Goal: Task Accomplishment & Management: Complete application form

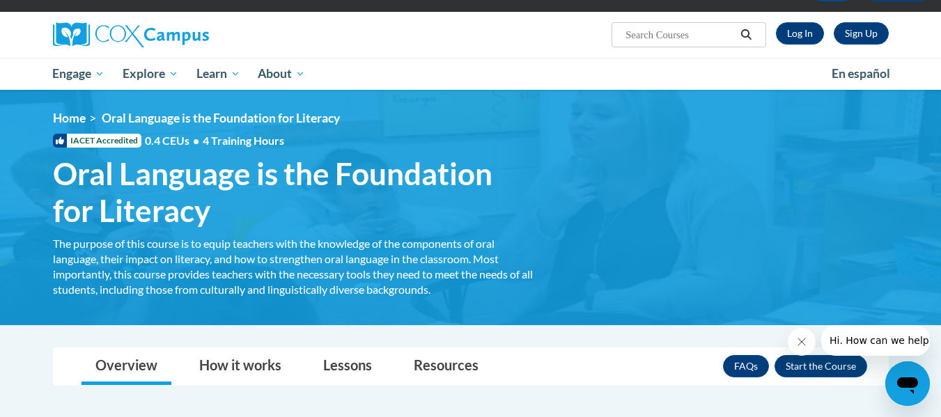
scroll to position [70, 0]
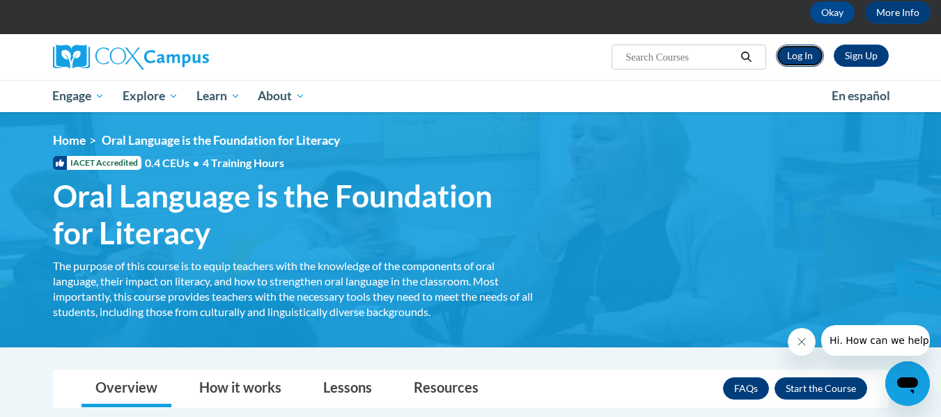
click at [795, 57] on link "Log In" at bounding box center [800, 56] width 48 height 22
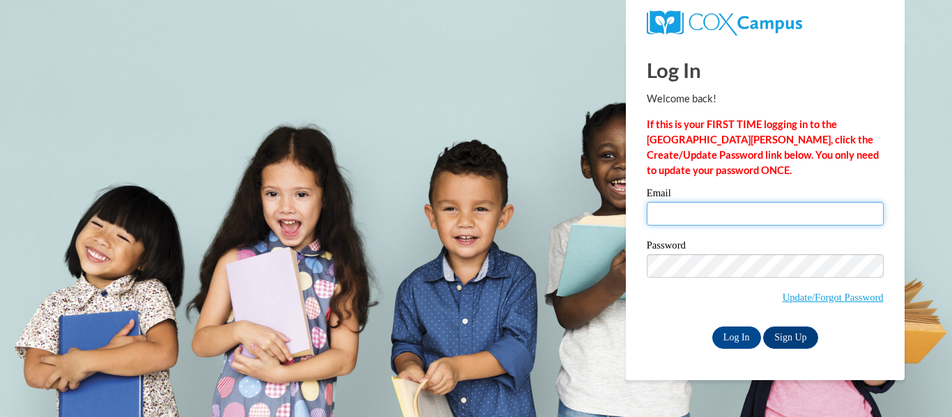
click at [676, 213] on input "Email" at bounding box center [765, 214] width 237 height 24
type input "julie.marchant@tiftschools.com"
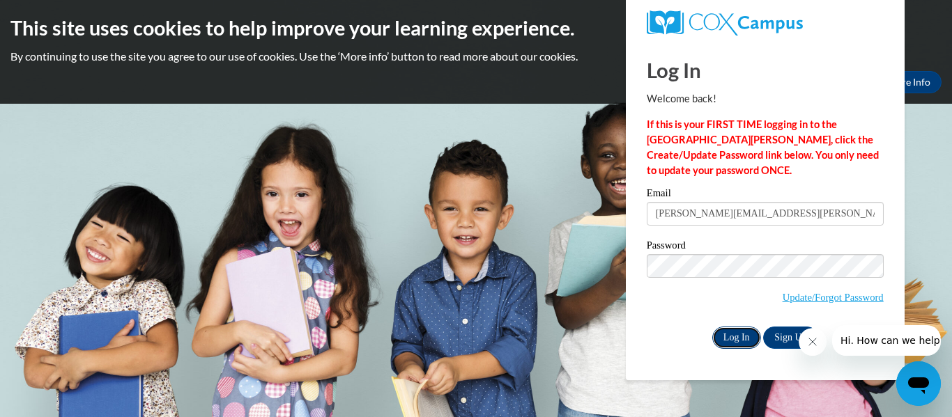
click at [730, 339] on input "Log In" at bounding box center [736, 338] width 49 height 22
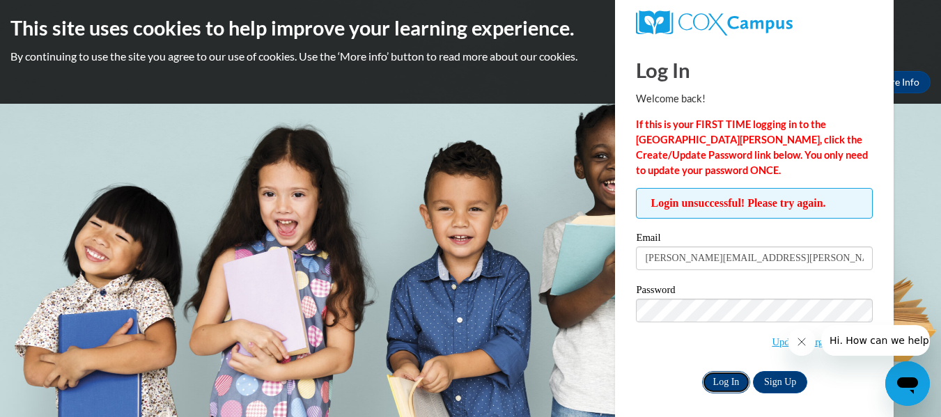
click at [735, 378] on input "Log In" at bounding box center [726, 382] width 49 height 22
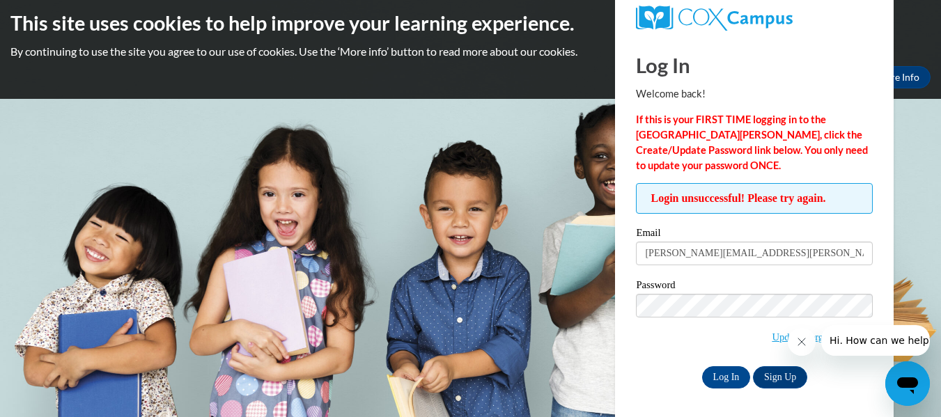
scroll to position [6, 0]
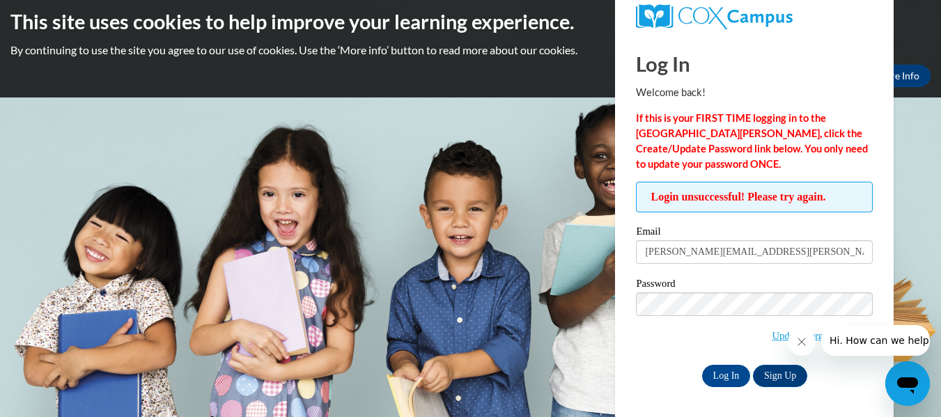
click at [796, 335] on button "Close message from company" at bounding box center [801, 342] width 28 height 28
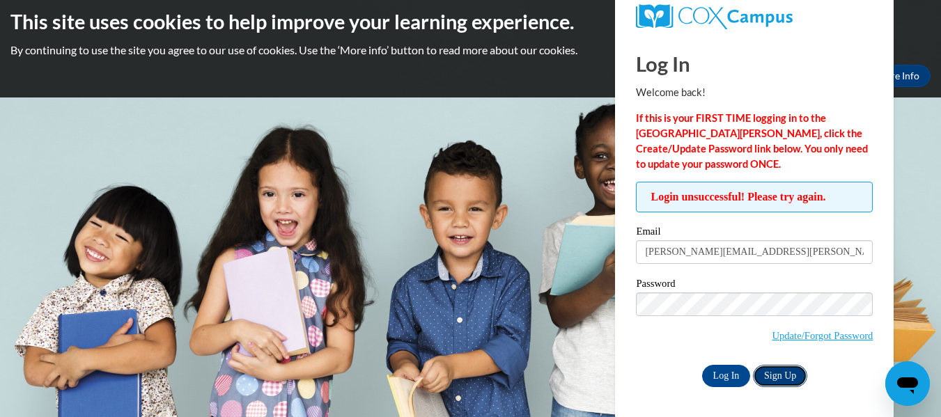
click at [772, 367] on link "Sign Up" at bounding box center [780, 376] width 54 height 22
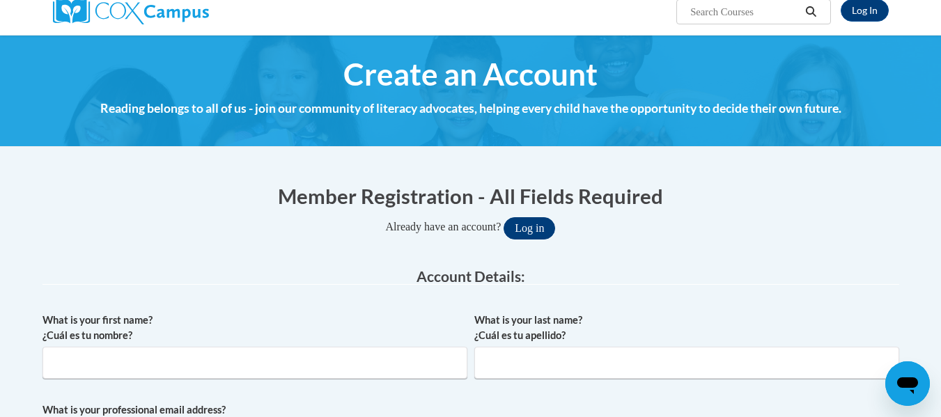
scroll to position [139, 0]
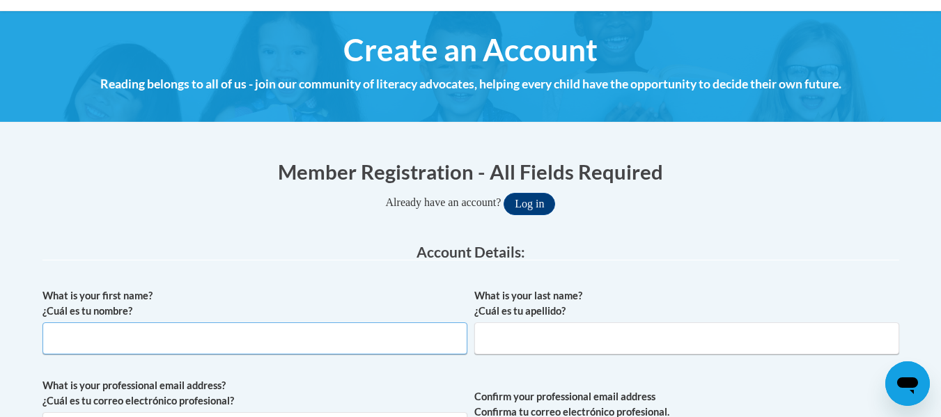
click at [193, 334] on input "What is your first name? ¿Cuál es tu nombre?" at bounding box center [255, 339] width 425 height 32
type input "Julie"
type input "Marchant"
type input "julie.marchant@tiftschools.com"
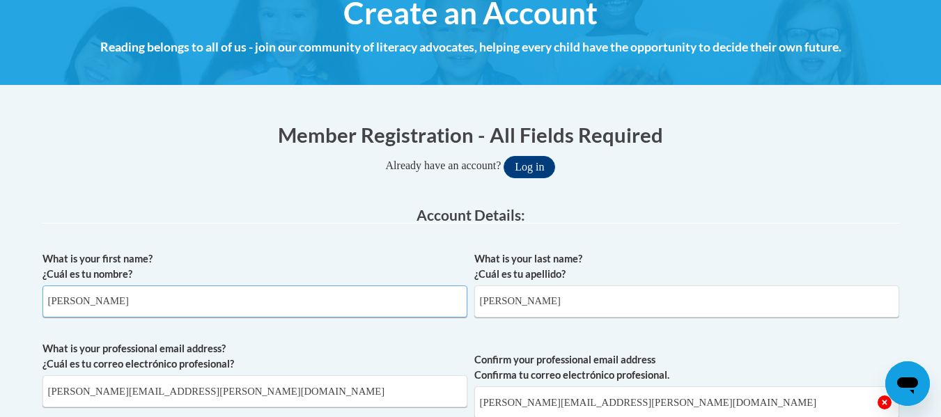
scroll to position [209, 0]
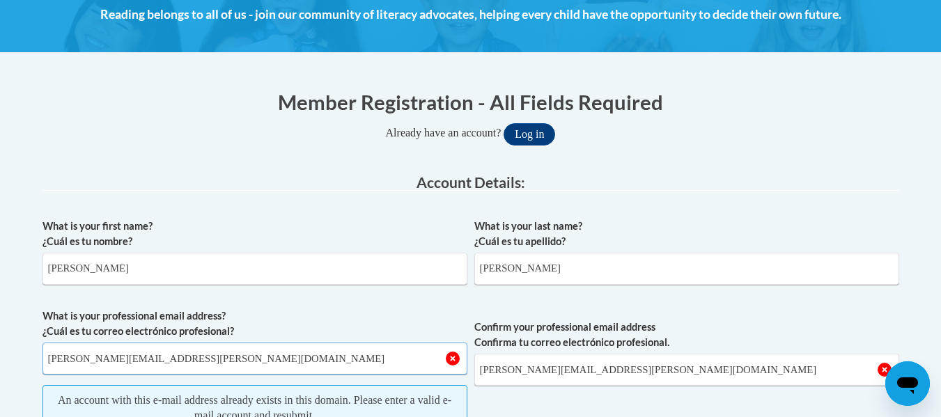
click at [238, 368] on input "julie.marchant@tiftschools.com" at bounding box center [255, 359] width 425 height 32
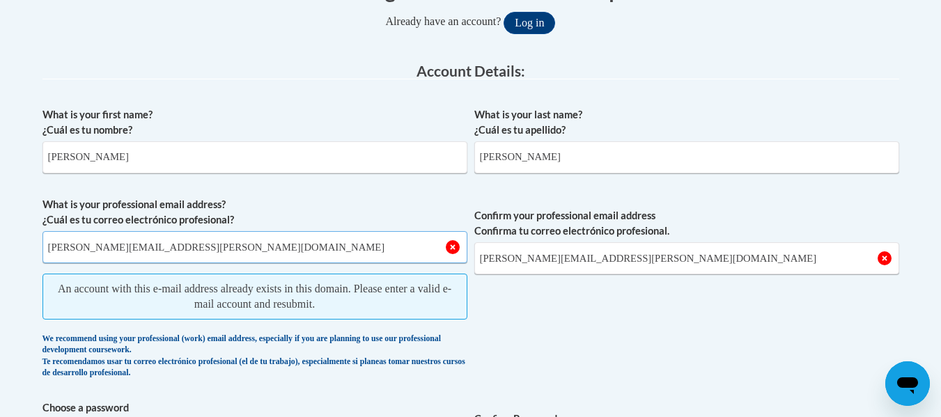
scroll to position [139, 0]
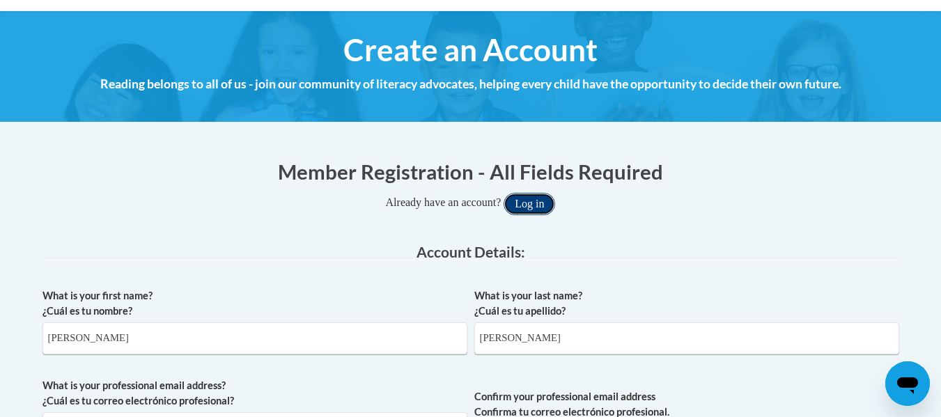
click at [526, 201] on button "Log in" at bounding box center [530, 204] width 52 height 22
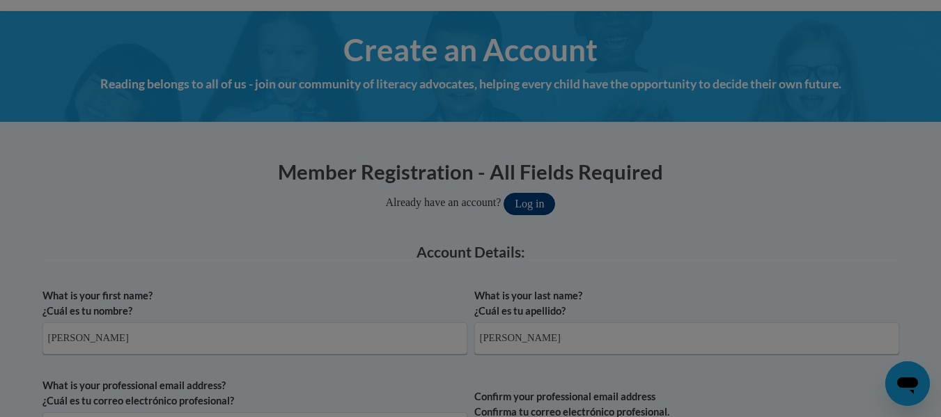
scroll to position [370, 0]
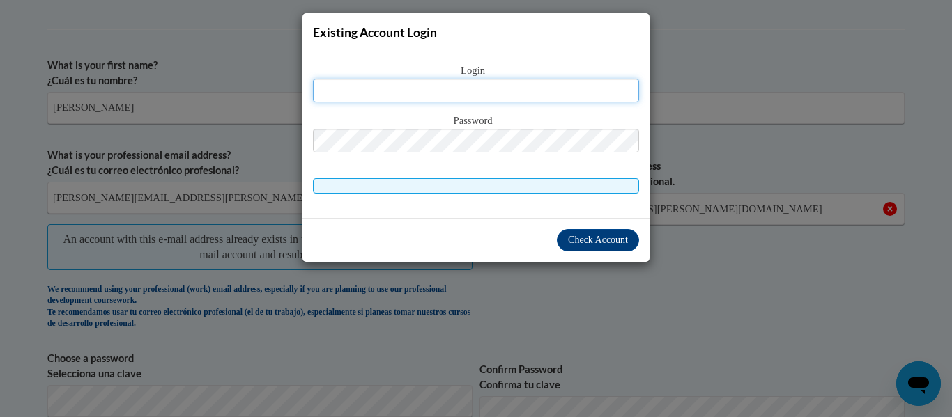
click at [463, 88] on input "text" at bounding box center [476, 91] width 326 height 24
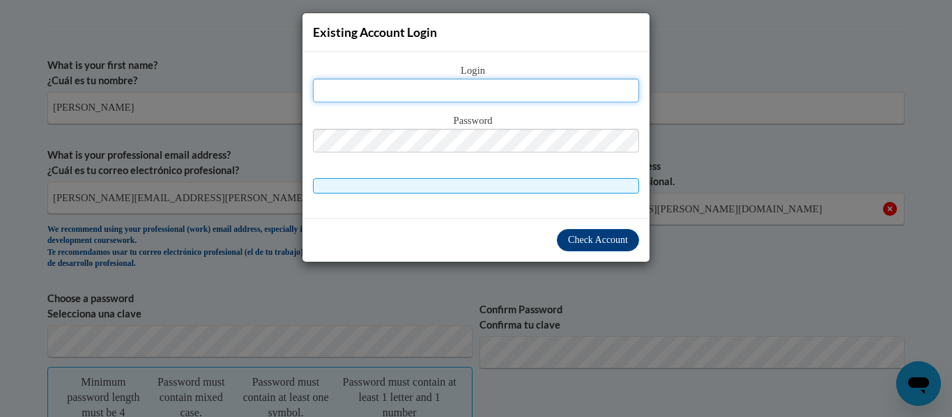
type input "[PERSON_NAME][EMAIL_ADDRESS][DOMAIN_NAME]"
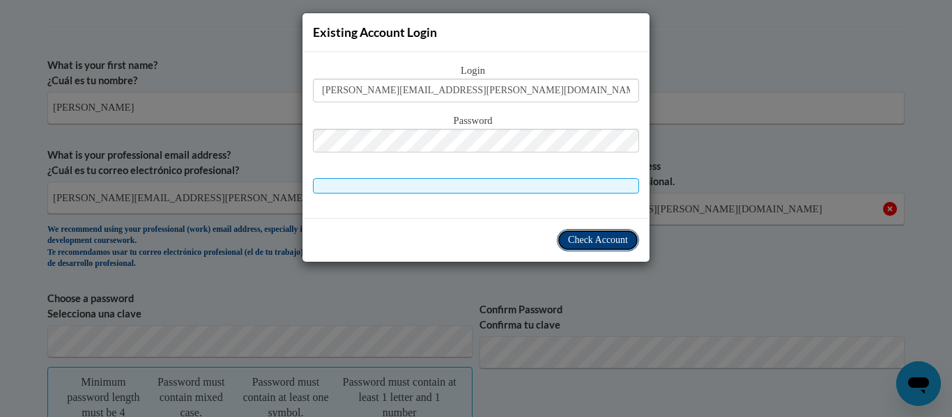
click at [585, 245] on span "Check Account" at bounding box center [598, 240] width 60 height 10
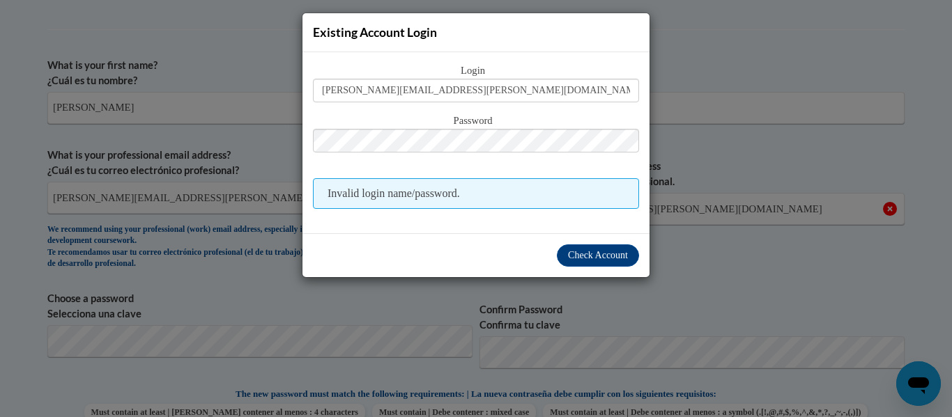
click at [499, 199] on span "Invalid login name/password." at bounding box center [476, 193] width 326 height 31
click at [591, 259] on span "Check Account" at bounding box center [598, 255] width 60 height 10
click at [610, 118] on span "Password" at bounding box center [476, 121] width 326 height 15
click at [700, 77] on div "Existing Account Login Login julie.marchant@tiftschools.com Password Invalid lo…" at bounding box center [476, 208] width 952 height 417
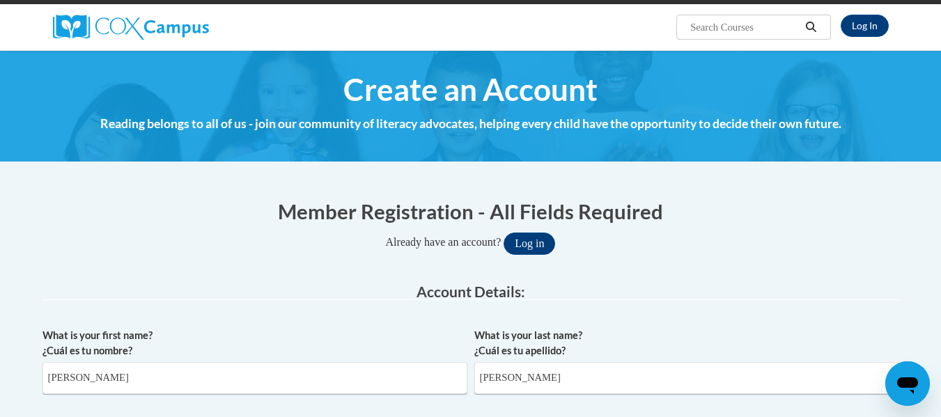
scroll to position [91, 0]
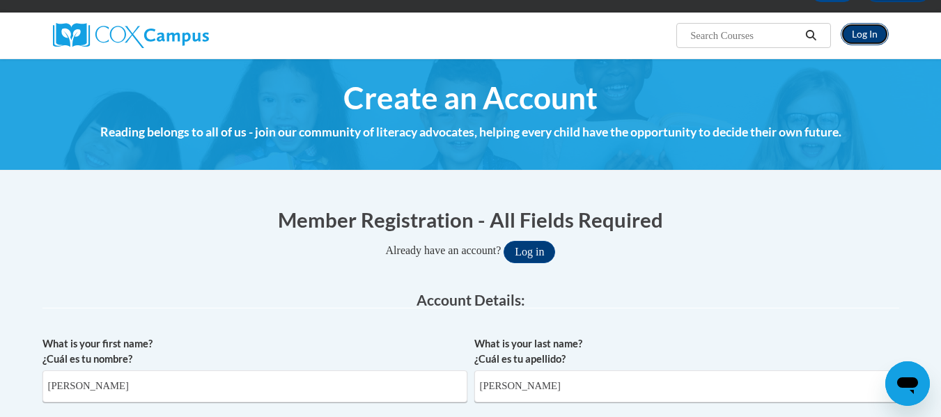
click at [860, 31] on link "Log In" at bounding box center [865, 34] width 48 height 22
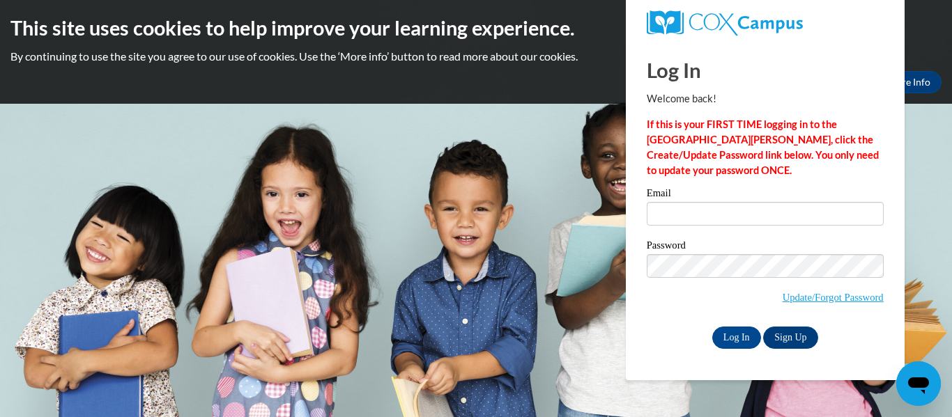
drag, startPoint x: 537, startPoint y: 231, endPoint x: 629, endPoint y: 252, distance: 94.8
click at [539, 232] on body "This site uses cookies to help improve your learning experience. By continuing …" at bounding box center [476, 208] width 952 height 417
click at [808, 292] on link "Update/Forgot Password" at bounding box center [832, 297] width 101 height 11
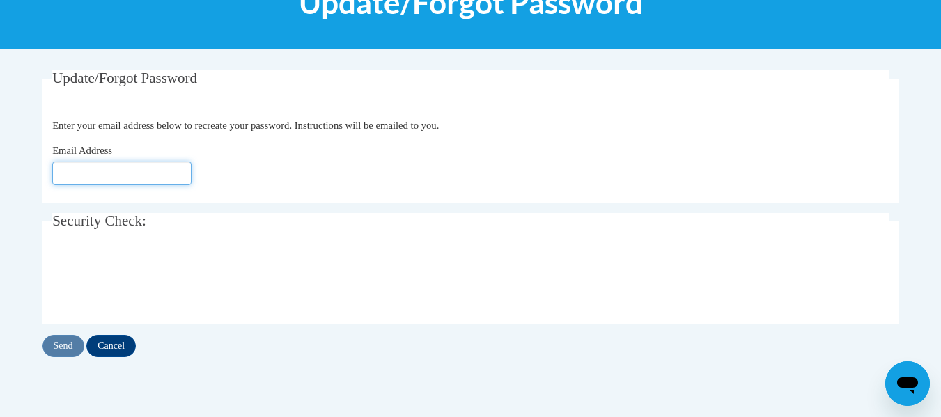
click at [88, 171] on input "Email Address" at bounding box center [121, 174] width 139 height 24
type input "[PERSON_NAME][EMAIL_ADDRESS][DOMAIN_NAME]"
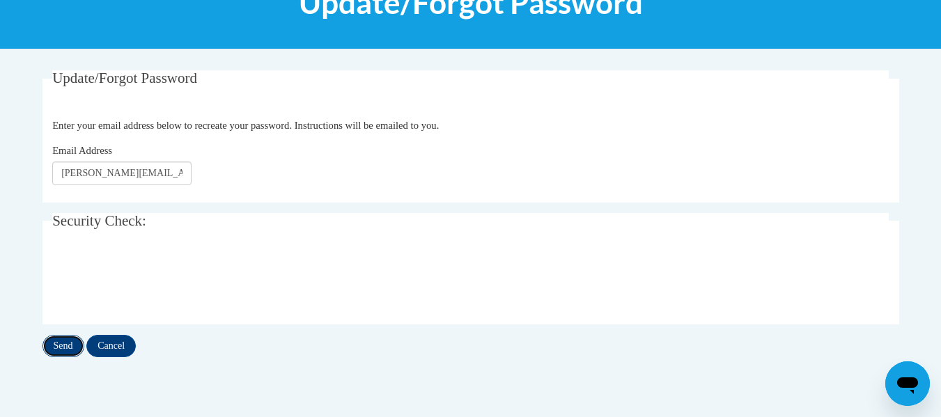
click at [62, 342] on input "Send" at bounding box center [64, 346] width 42 height 22
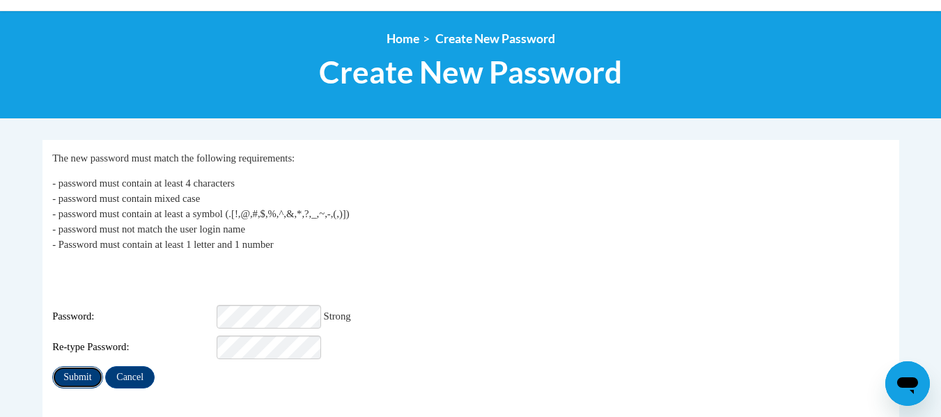
click at [94, 366] on input "Submit" at bounding box center [77, 377] width 50 height 22
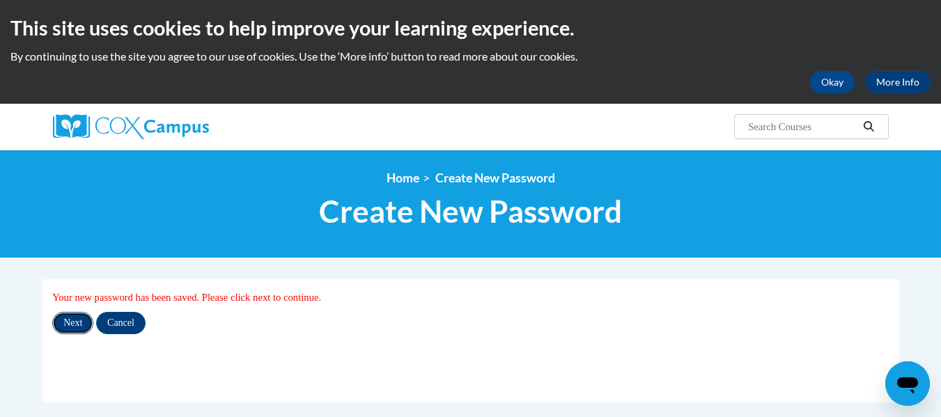
click at [80, 325] on input "Next" at bounding box center [72, 323] width 41 height 22
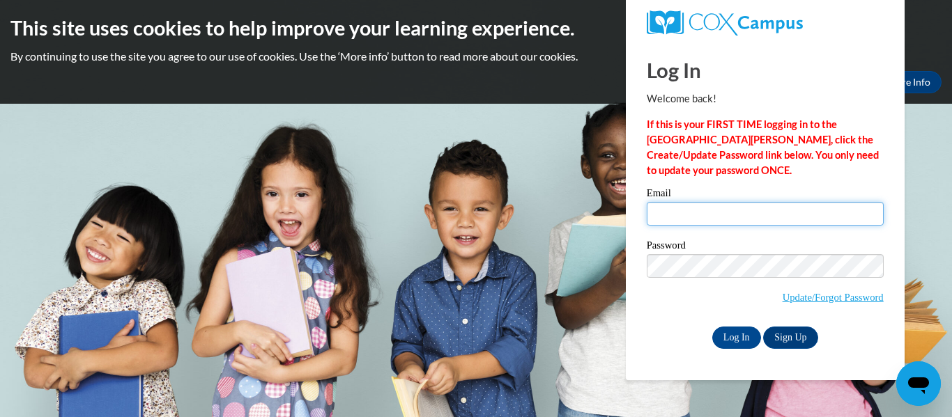
type input "julie.marchant@tiftschools.com"
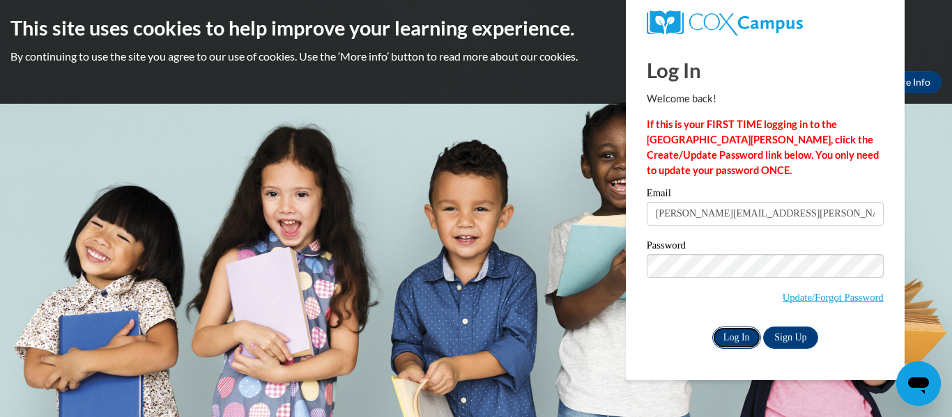
click at [748, 340] on input "Log In" at bounding box center [736, 338] width 49 height 22
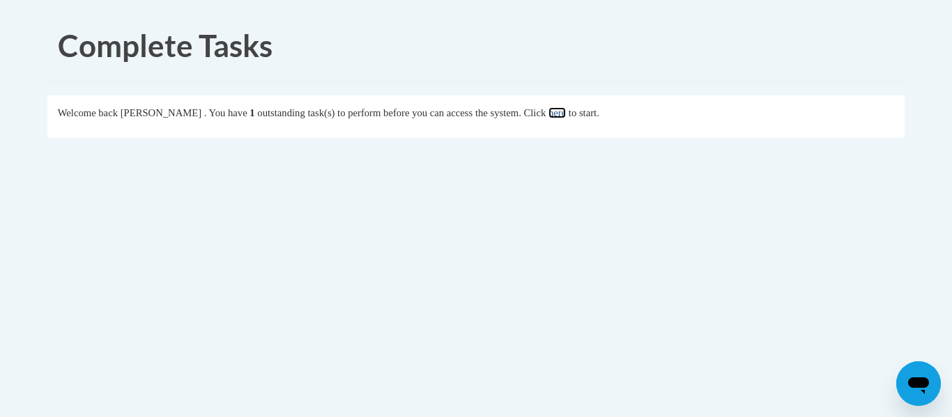
click at [566, 113] on link "here" at bounding box center [556, 112] width 17 height 11
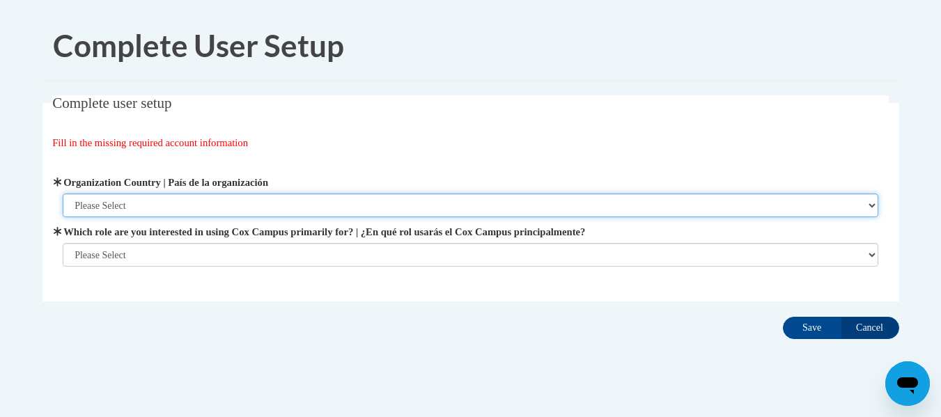
click at [124, 202] on select "Please Select [GEOGRAPHIC_DATA] | [GEOGRAPHIC_DATA] Outside of [GEOGRAPHIC_DATA…" at bounding box center [471, 206] width 816 height 24
select select "ad49bcad-a171-4b2e-b99c-48b446064914"
click at [63, 194] on select "Please Select [GEOGRAPHIC_DATA] | [GEOGRAPHIC_DATA] Outside of [GEOGRAPHIC_DATA…" at bounding box center [471, 206] width 816 height 24
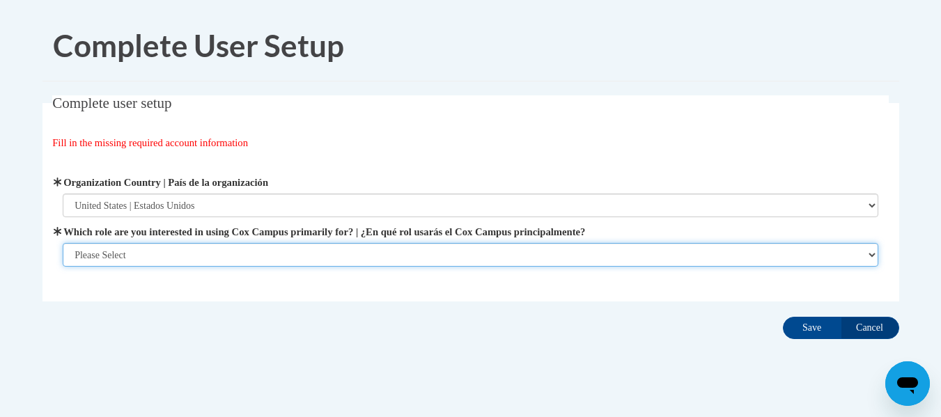
click at [141, 254] on select "Please Select College/University | Colegio/Universidad Community/Nonprofit Part…" at bounding box center [471, 255] width 816 height 24
select select "fbf2d438-af2f-41f8-98f1-81c410e29de3"
click at [63, 267] on select "Please Select College/University | Colegio/Universidad Community/Nonprofit Part…" at bounding box center [471, 255] width 816 height 24
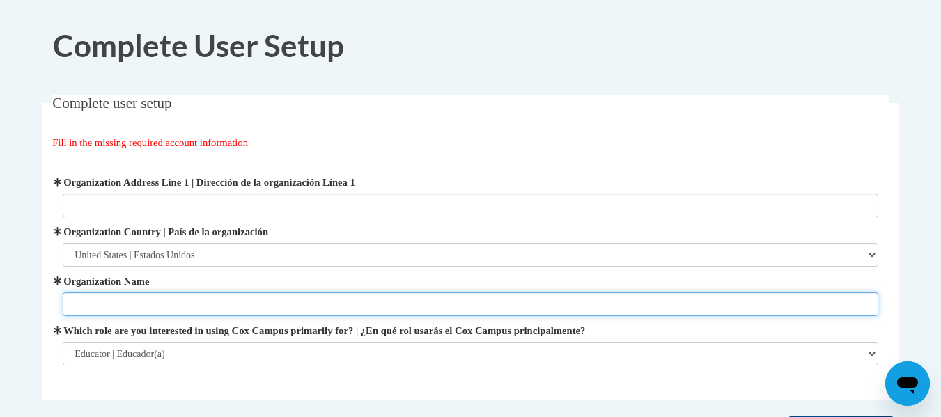
click at [149, 296] on input "Organization Name" at bounding box center [471, 305] width 816 height 24
click at [156, 299] on input "Organization Name" at bounding box center [471, 305] width 816 height 24
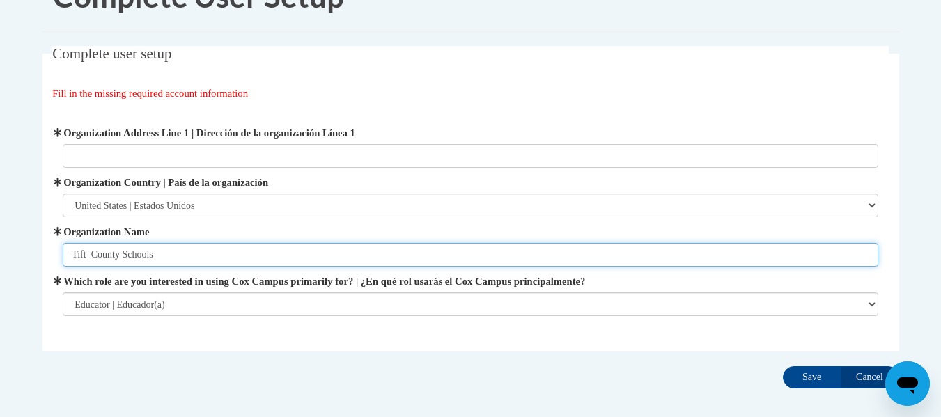
scroll to position [50, 0]
type input "Tift County Schools"
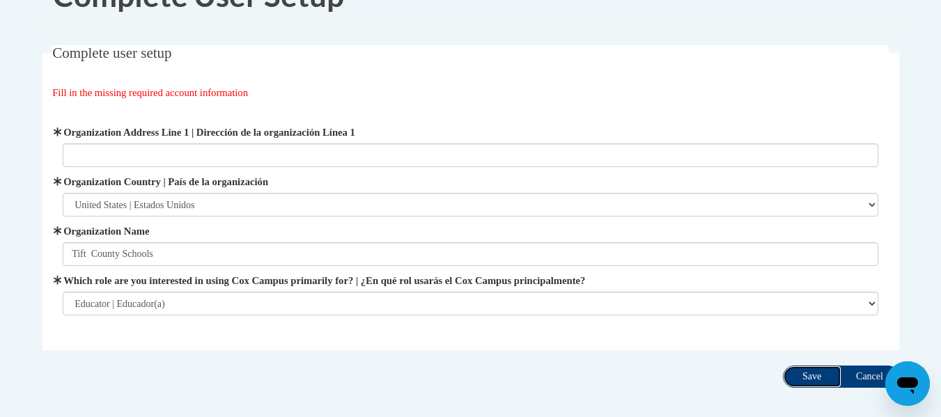
click at [801, 371] on input "Save" at bounding box center [812, 377] width 59 height 22
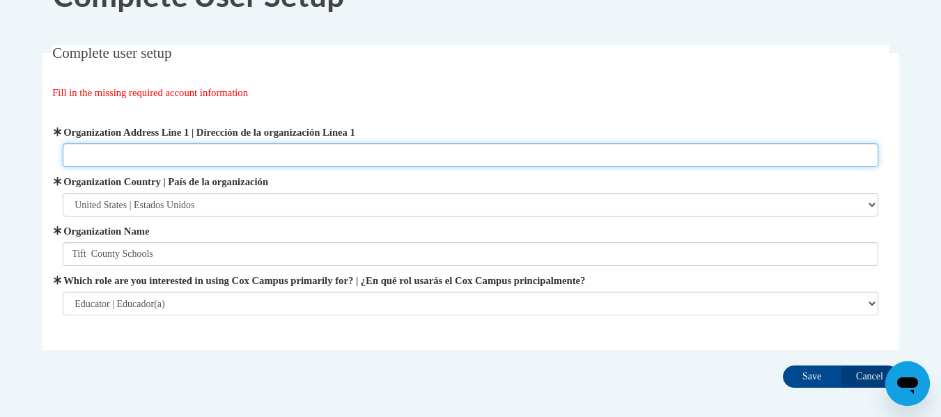
click at [271, 157] on input "Organization Address Line 1 | Dirección de la organización Línea 1" at bounding box center [471, 156] width 816 height 24
click at [136, 153] on input "Organization Address Line 1 | Dirección de la organización Línea 1" at bounding box center [471, 156] width 816 height 24
type input "404 MLK Drive Tifton Ga 31794"
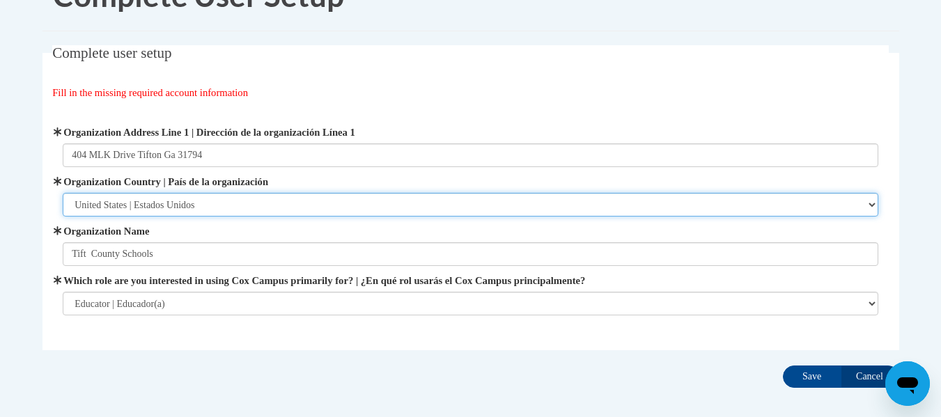
drag, startPoint x: 173, startPoint y: 210, endPoint x: 178, endPoint y: 219, distance: 10.6
click at [178, 219] on div "Organization Address Line 1 | Dirección de la organización Línea 1 404 MLK Driv…" at bounding box center [471, 220] width 816 height 191
click at [63, 193] on select "Please Select United States | Estados Unidos Outside of the United States | Fue…" at bounding box center [471, 205] width 816 height 24
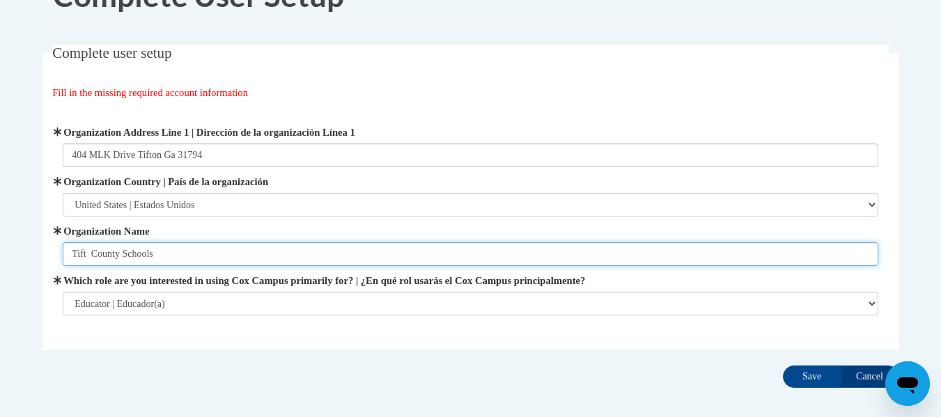
click at [166, 252] on input "Tift County Schools" at bounding box center [471, 254] width 816 height 24
type input "T"
type input "JT Reddick School"
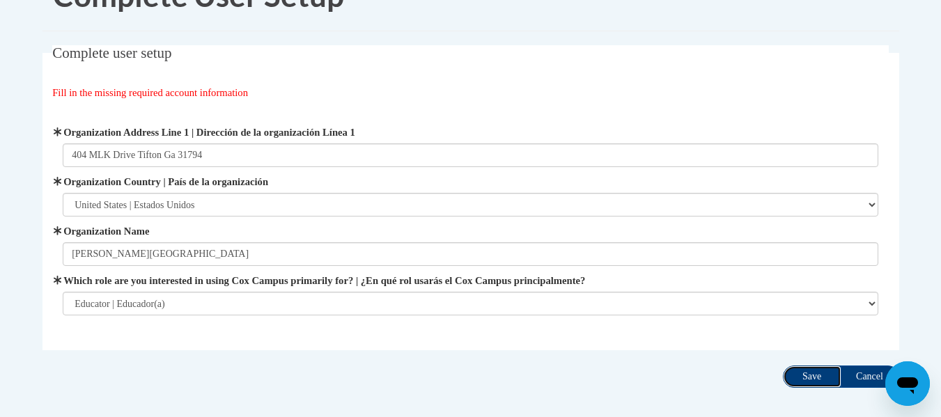
click at [807, 373] on input "Save" at bounding box center [812, 377] width 59 height 22
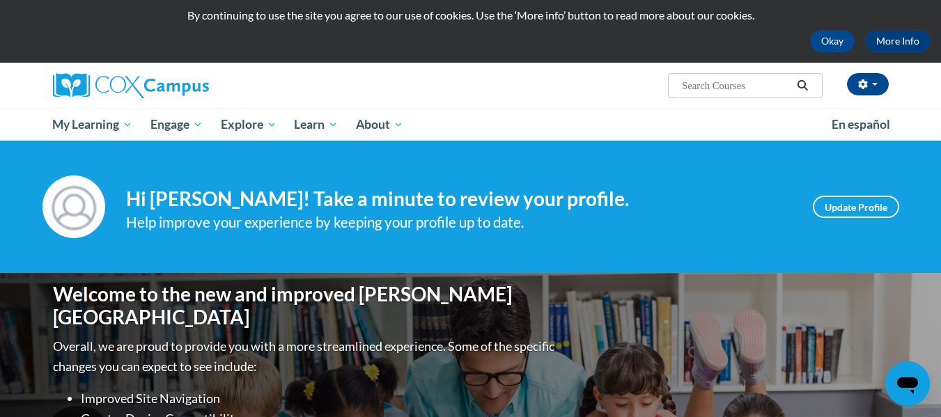
scroll to position [45, 0]
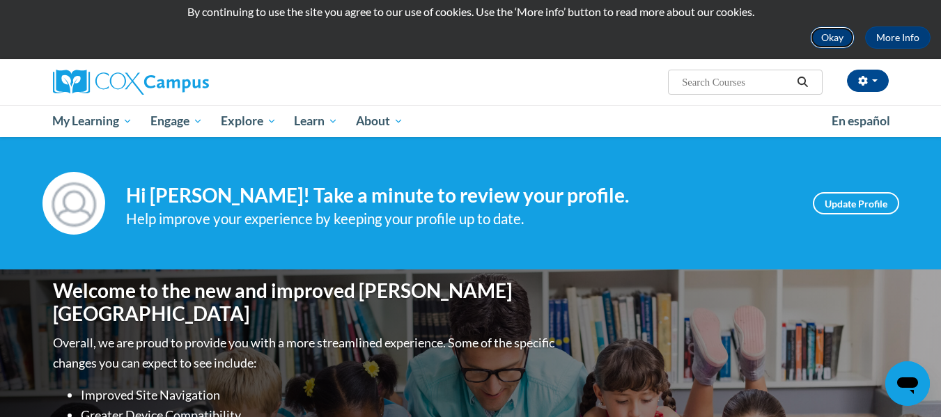
click at [828, 35] on button "Okay" at bounding box center [832, 37] width 45 height 22
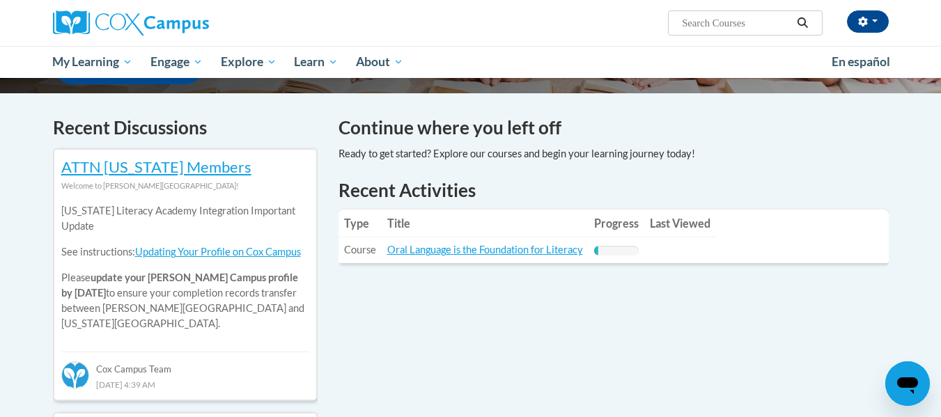
scroll to position [386, 0]
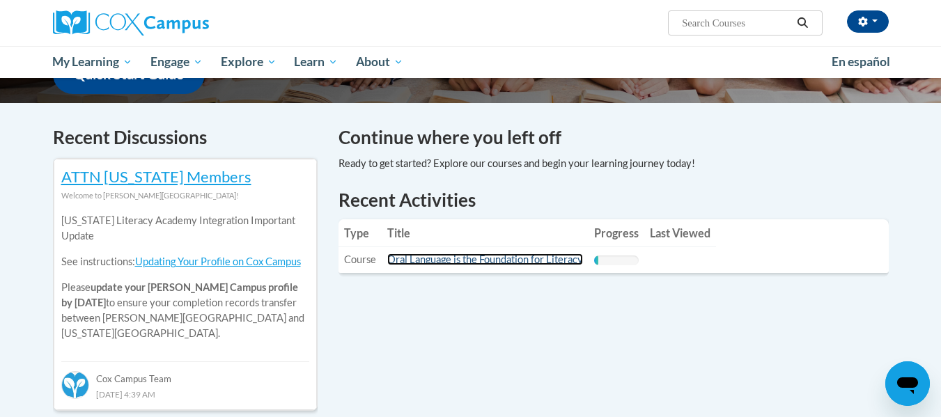
click at [546, 258] on link "Oral Language is the Foundation for Literacy" at bounding box center [485, 260] width 196 height 12
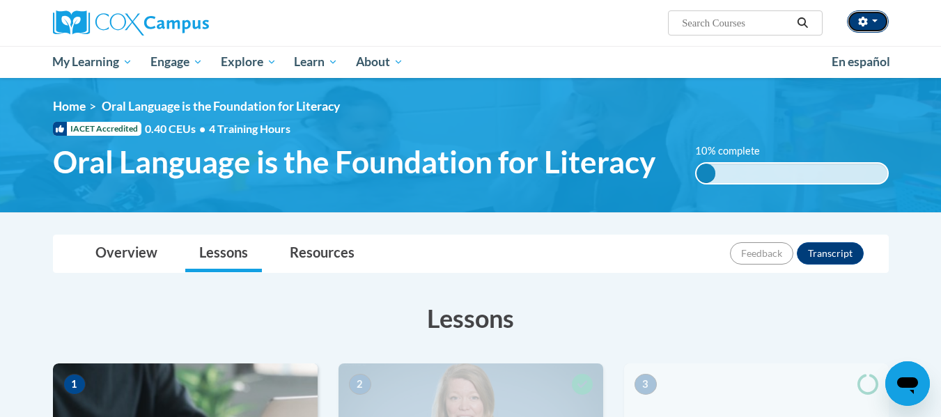
click at [870, 17] on button "button" at bounding box center [868, 21] width 42 height 22
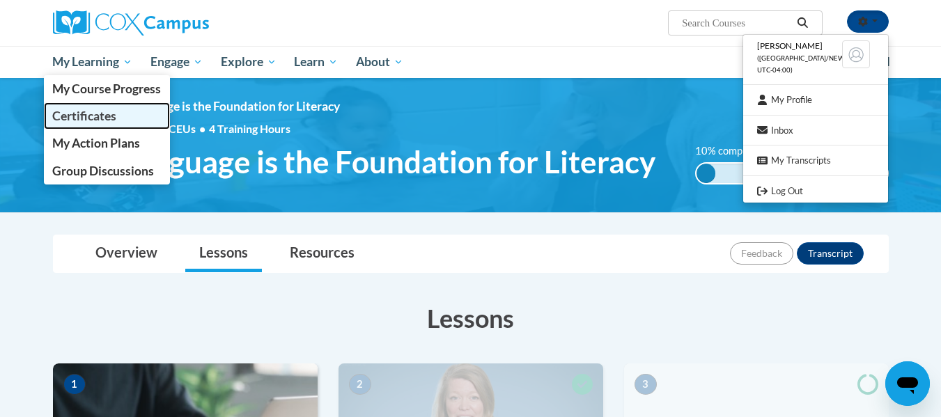
click at [95, 113] on span "Certificates" at bounding box center [84, 116] width 64 height 15
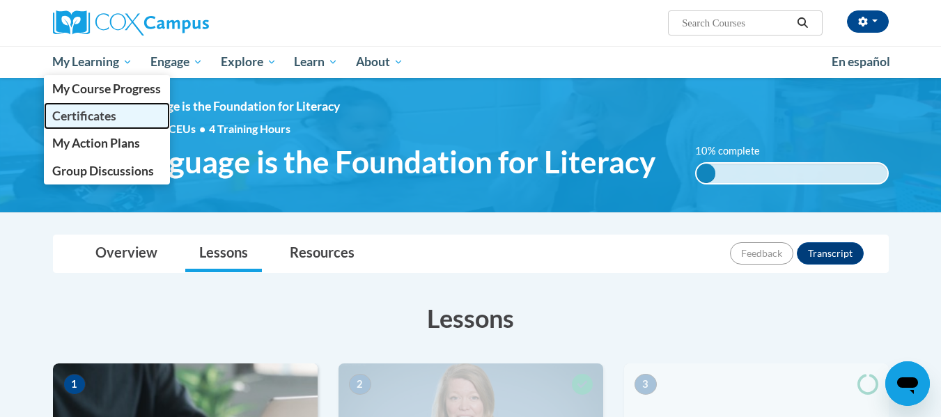
click at [95, 113] on span "Certificates" at bounding box center [84, 116] width 64 height 15
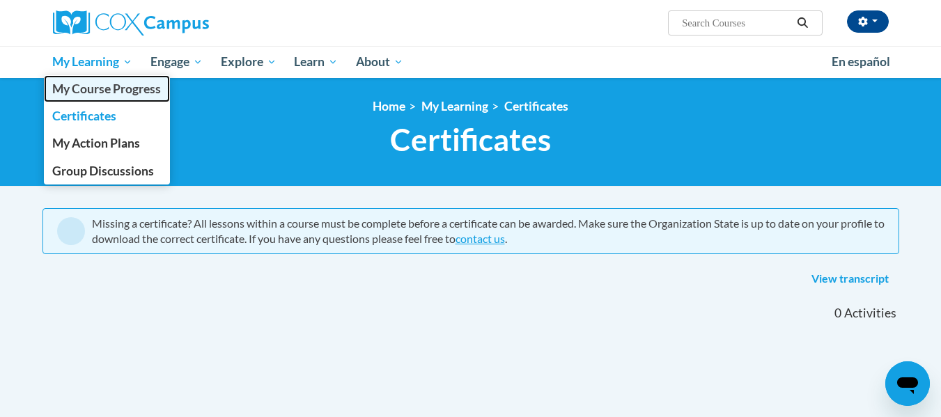
click at [82, 83] on span "My Course Progress" at bounding box center [106, 89] width 109 height 15
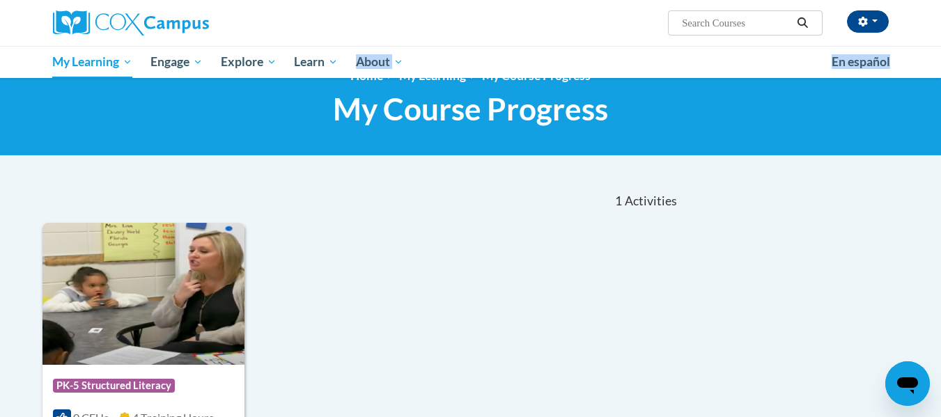
scroll to position [22, 0]
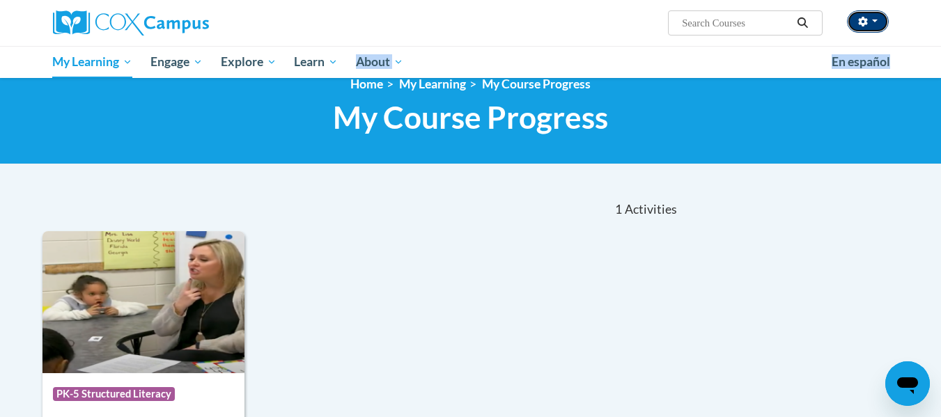
click at [875, 23] on button "button" at bounding box center [868, 21] width 42 height 22
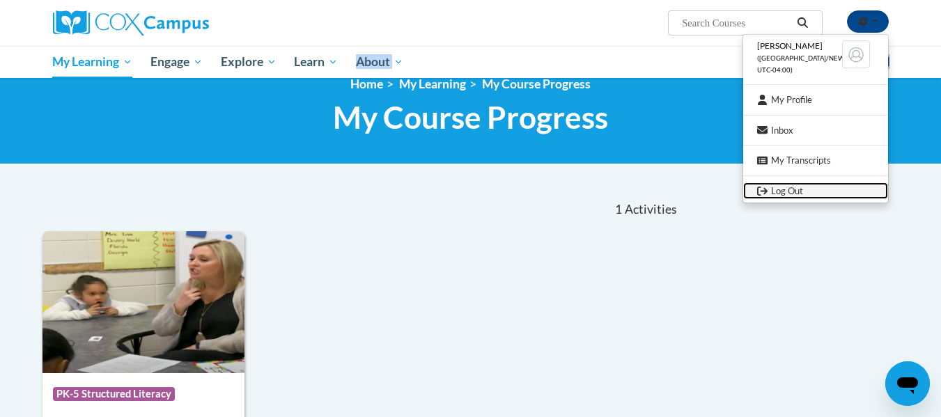
click at [785, 190] on link "Log Out" at bounding box center [815, 191] width 145 height 17
